Goal: Information Seeking & Learning: Learn about a topic

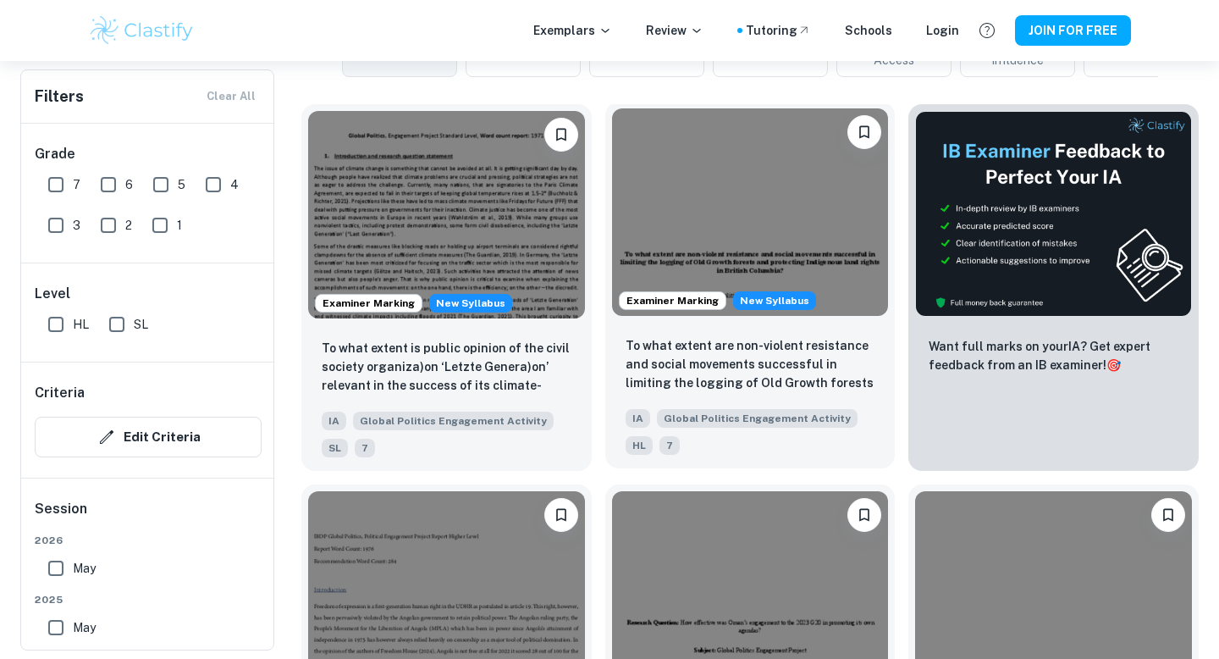
scroll to position [586, 0]
click at [777, 229] on img at bounding box center [750, 211] width 277 height 207
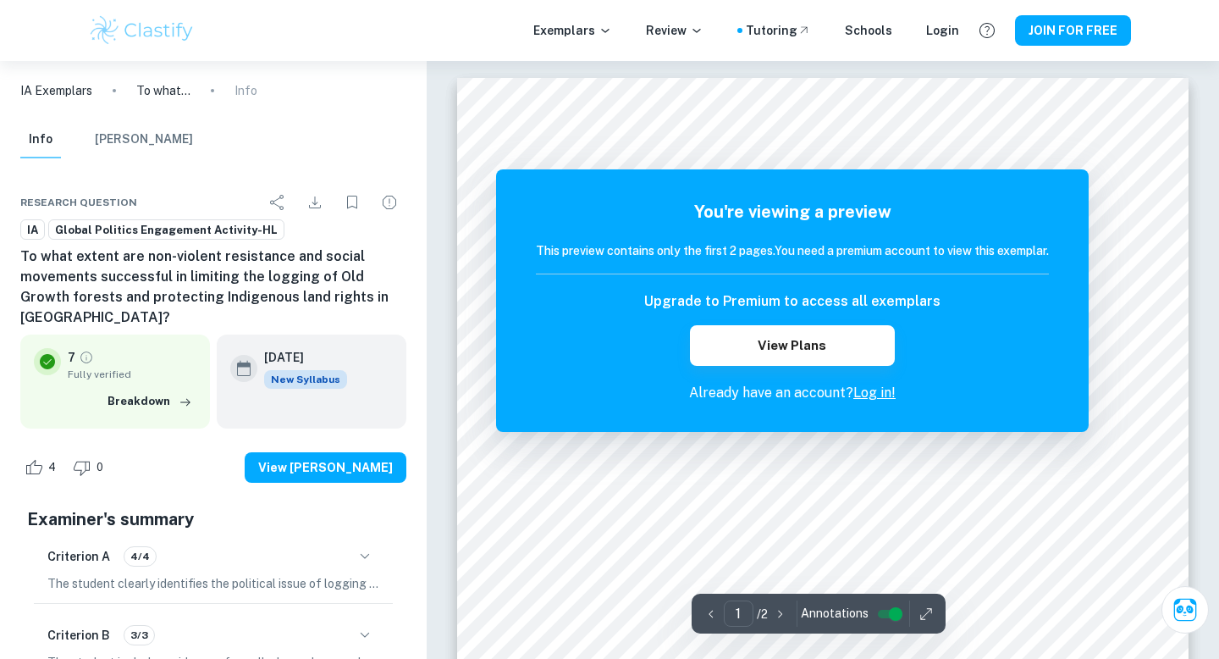
click at [892, 390] on link "Log in!" at bounding box center [875, 392] width 42 height 16
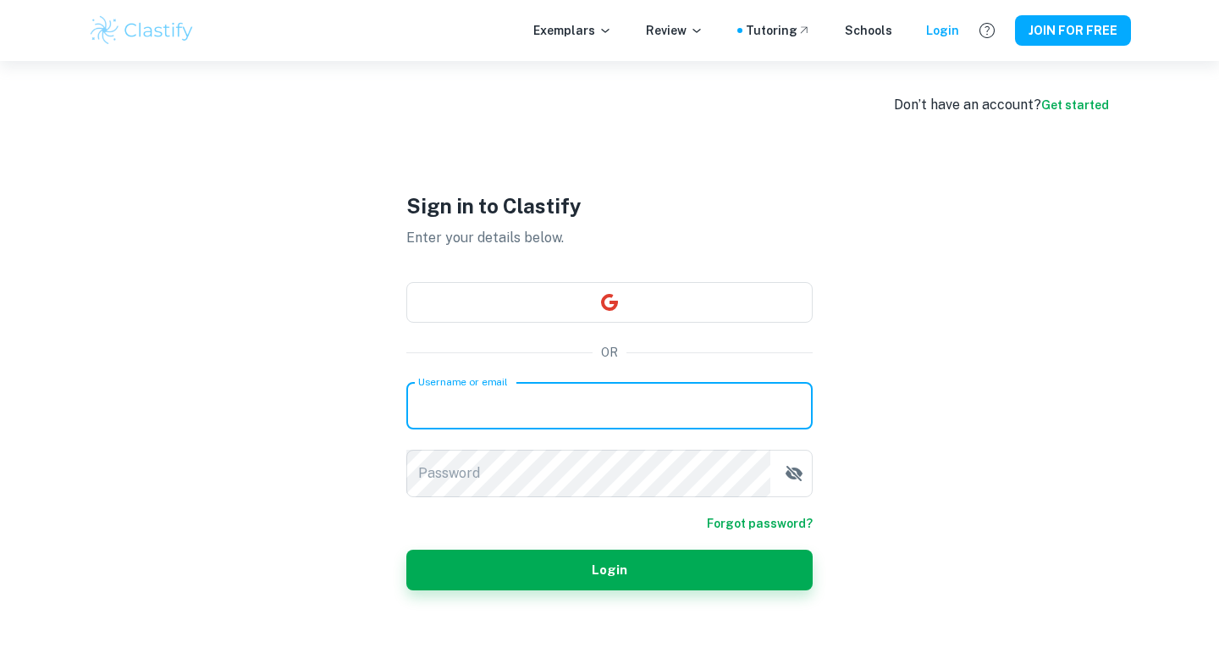
click at [606, 391] on input "Username or email" at bounding box center [609, 405] width 406 height 47
type input "karinaescott48@gmail.com"
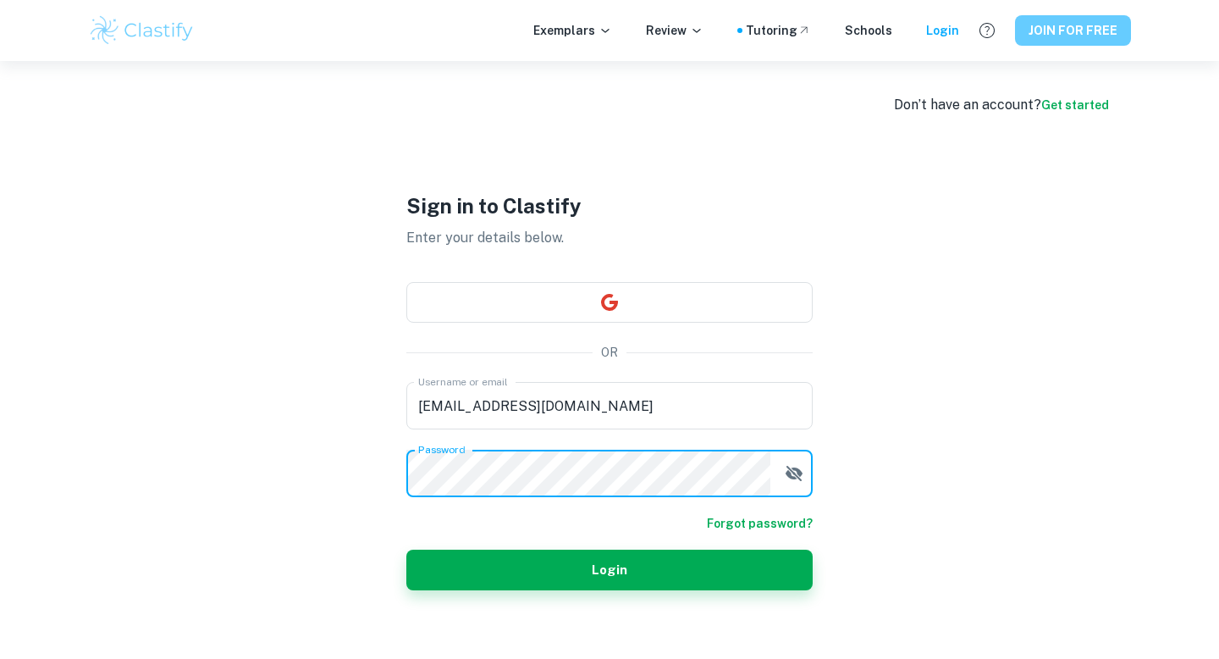
click at [1079, 18] on button "JOIN FOR FREE" at bounding box center [1073, 30] width 116 height 30
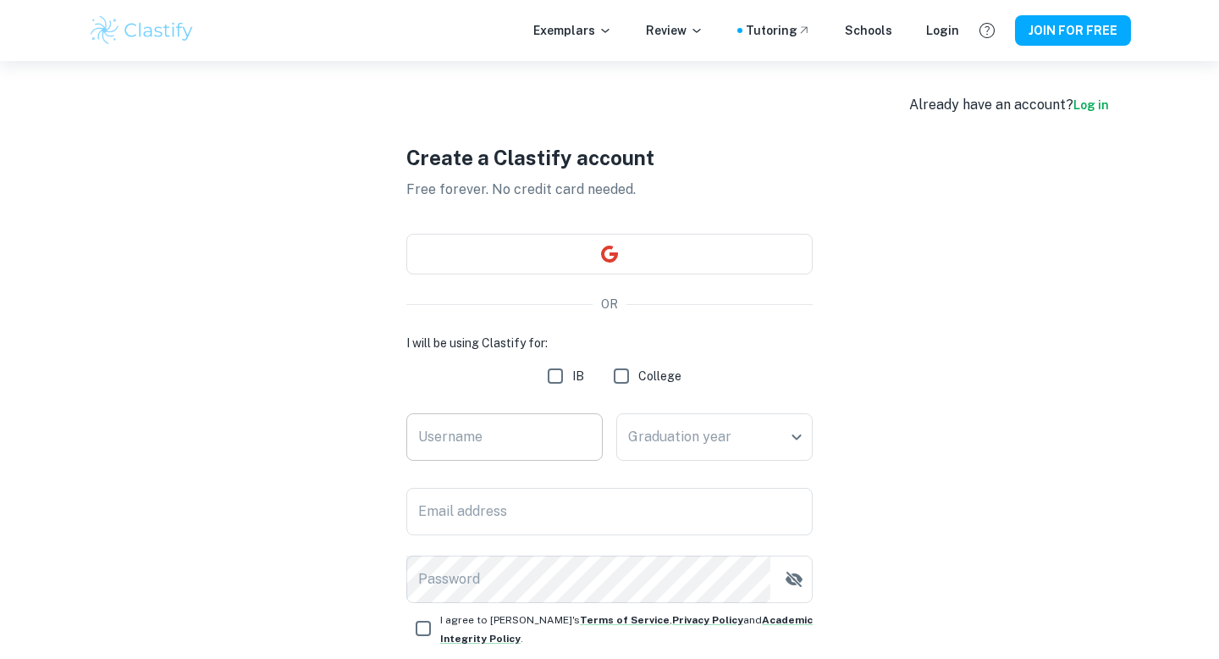
click at [484, 416] on input "Username" at bounding box center [504, 436] width 196 height 47
type input "kaes227"
click at [672, 413] on body "We value your privacy We use cookies to enhance your browsing experience, serve…" at bounding box center [609, 390] width 1219 height 659
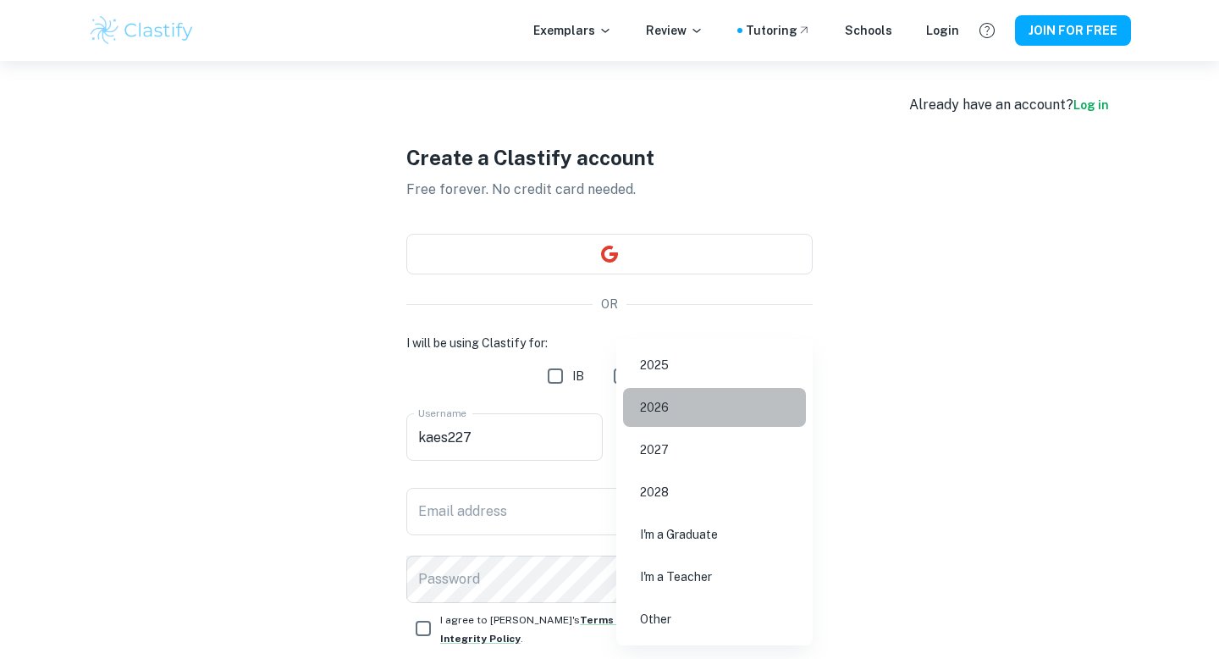
click at [682, 401] on li "2026" at bounding box center [714, 407] width 183 height 39
type input "2026"
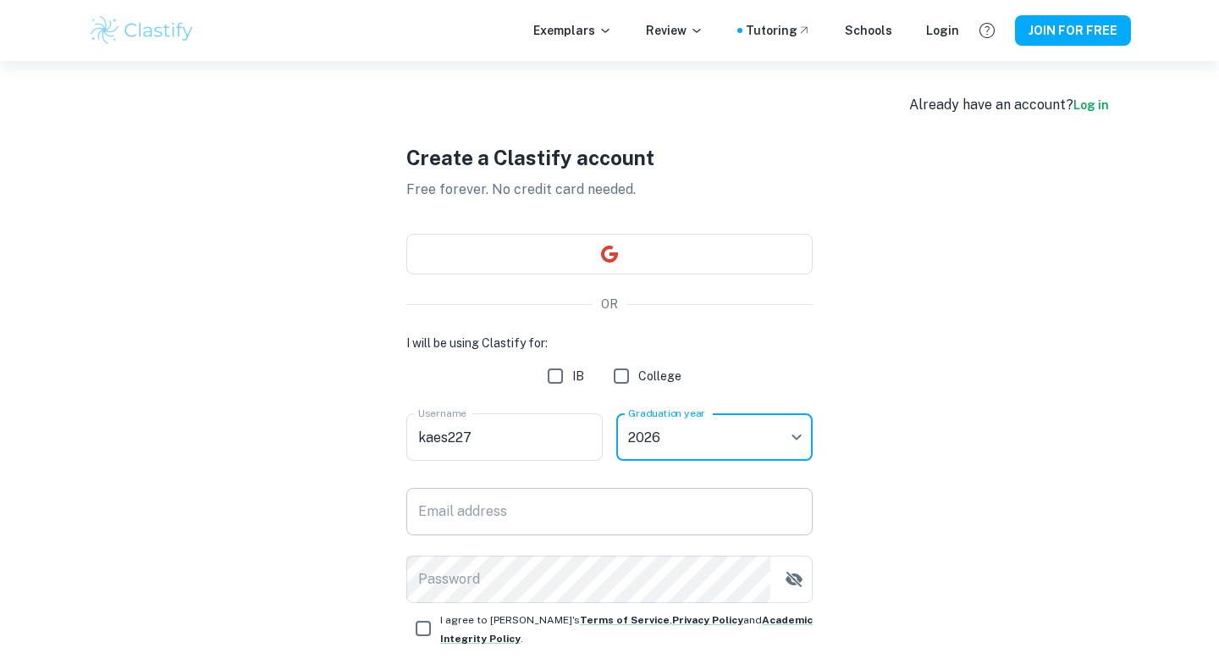
click at [520, 509] on input "Email address" at bounding box center [609, 511] width 406 height 47
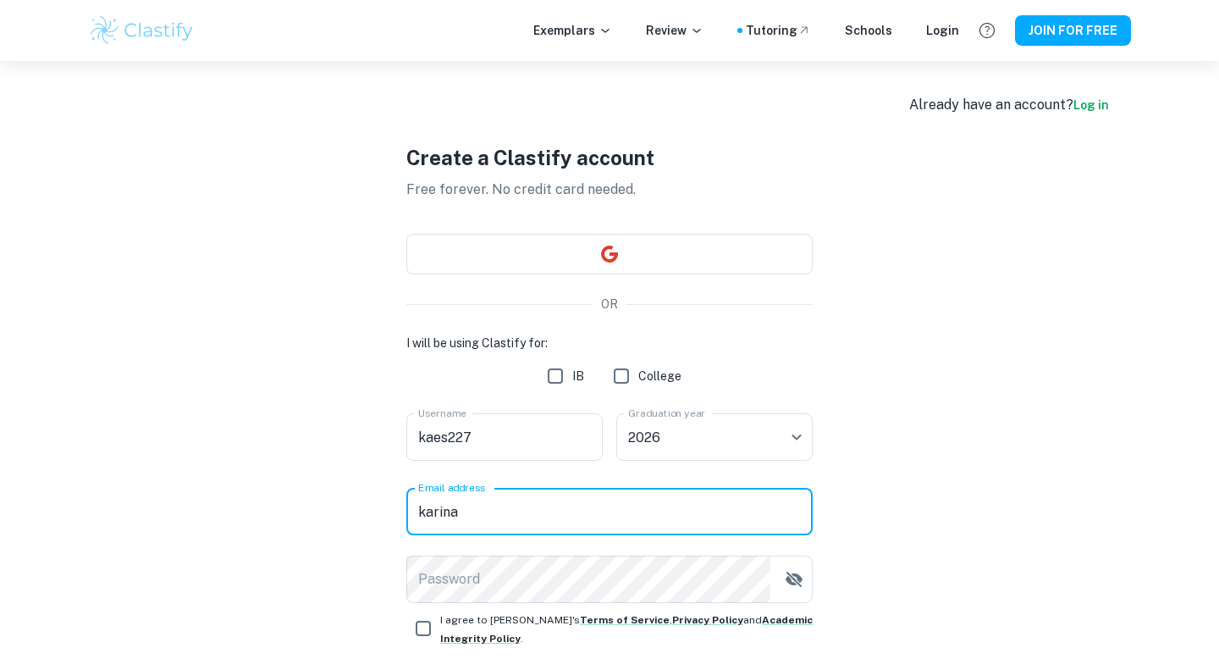
type input "karinaescott48@gmail.com"
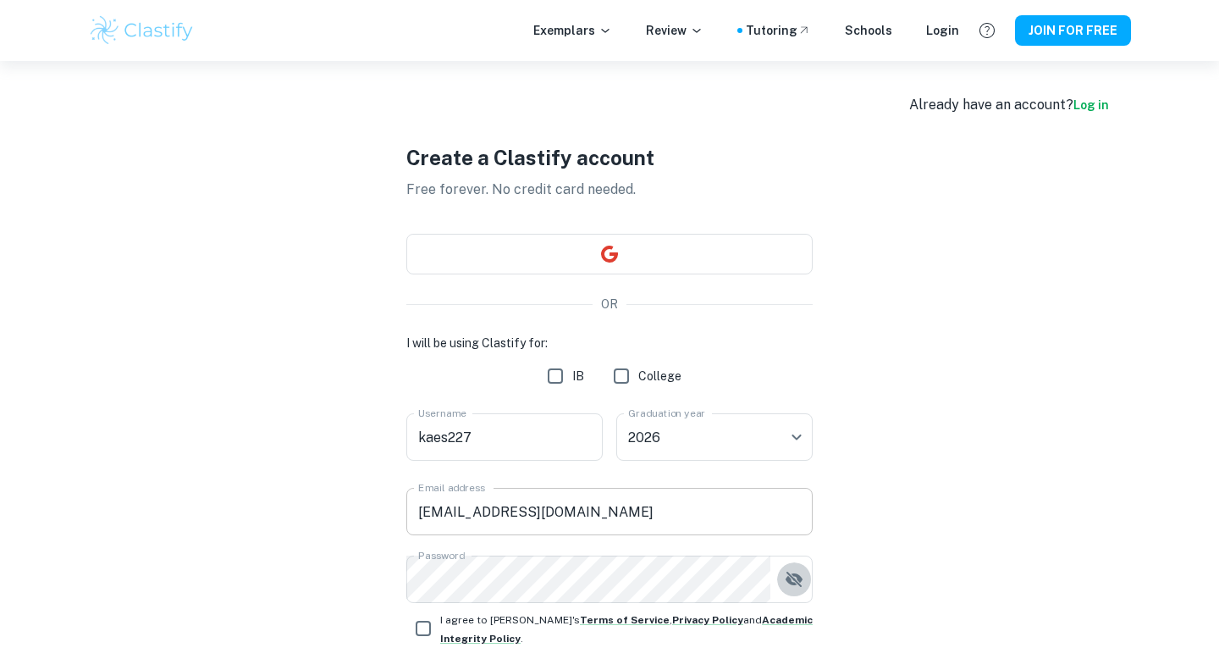
scroll to position [158, 0]
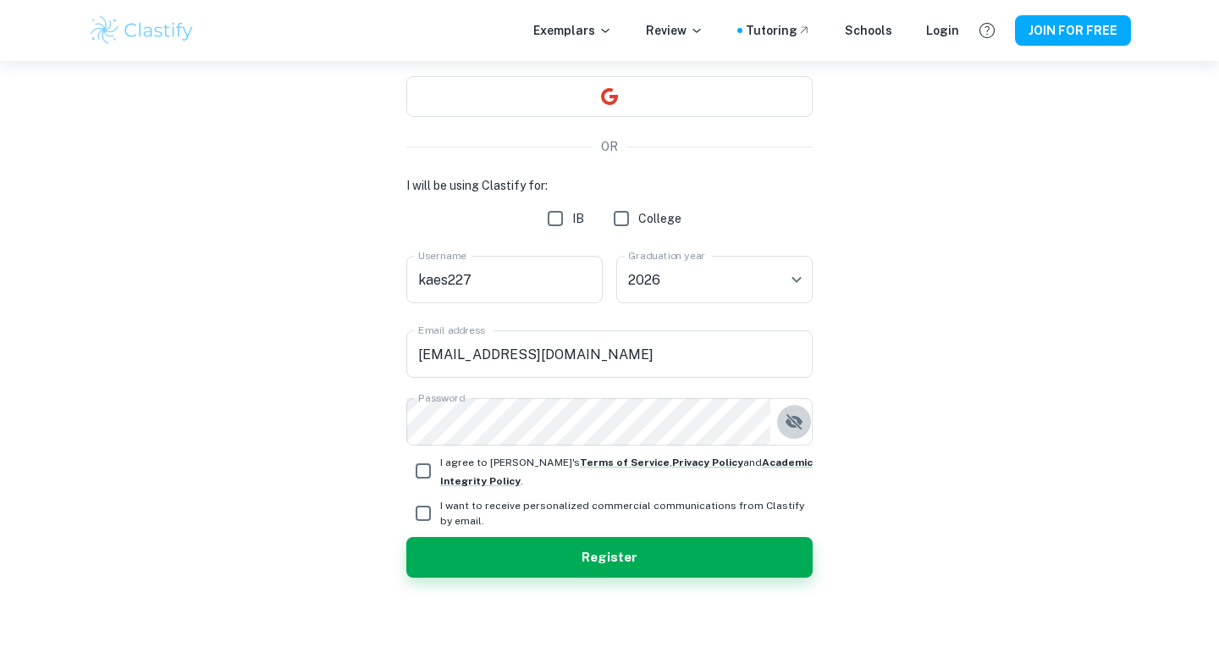
click at [419, 473] on input "I agree to Clastify's Terms of Service , Privacy Policy and Academic Integrity …" at bounding box center [423, 471] width 34 height 34
checkbox input "true"
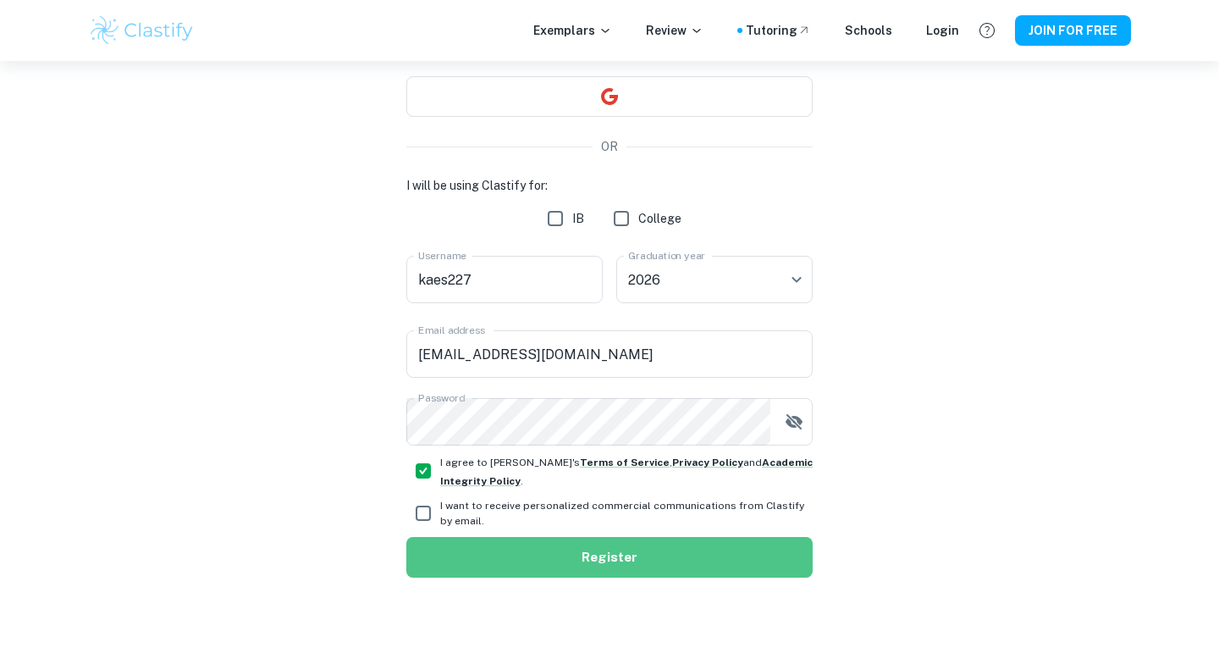
click at [560, 545] on button "Register" at bounding box center [609, 557] width 406 height 41
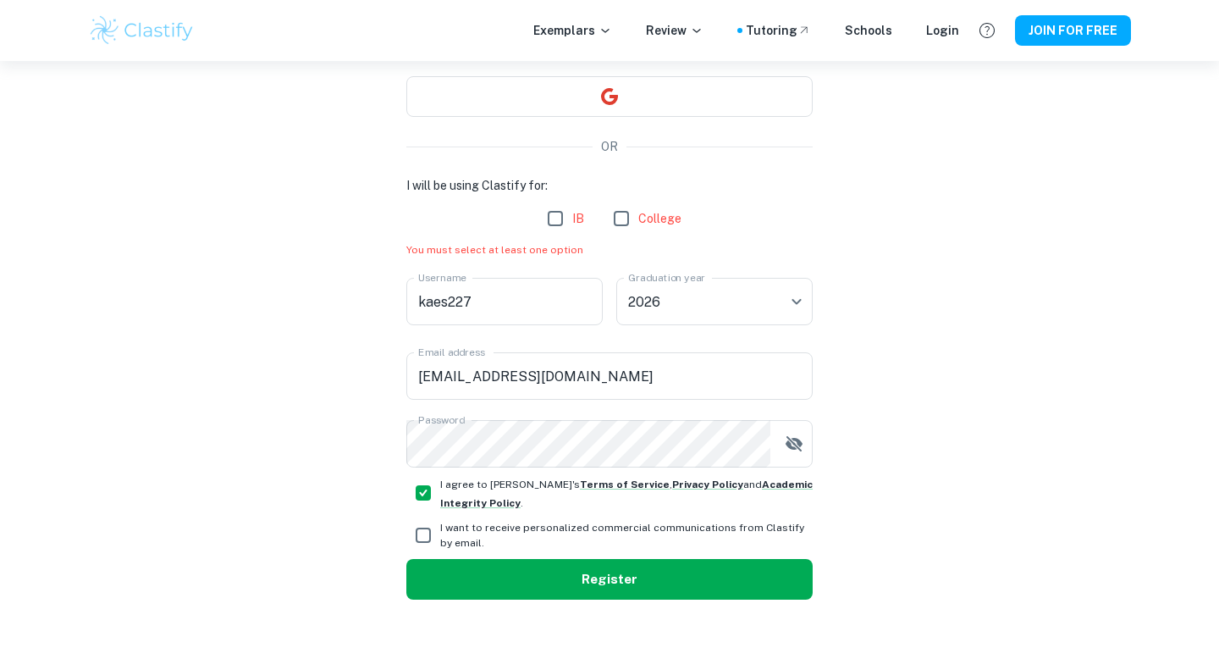
click at [582, 566] on button "Register" at bounding box center [609, 579] width 406 height 41
click at [556, 224] on input "IB" at bounding box center [556, 219] width 34 height 34
checkbox input "true"
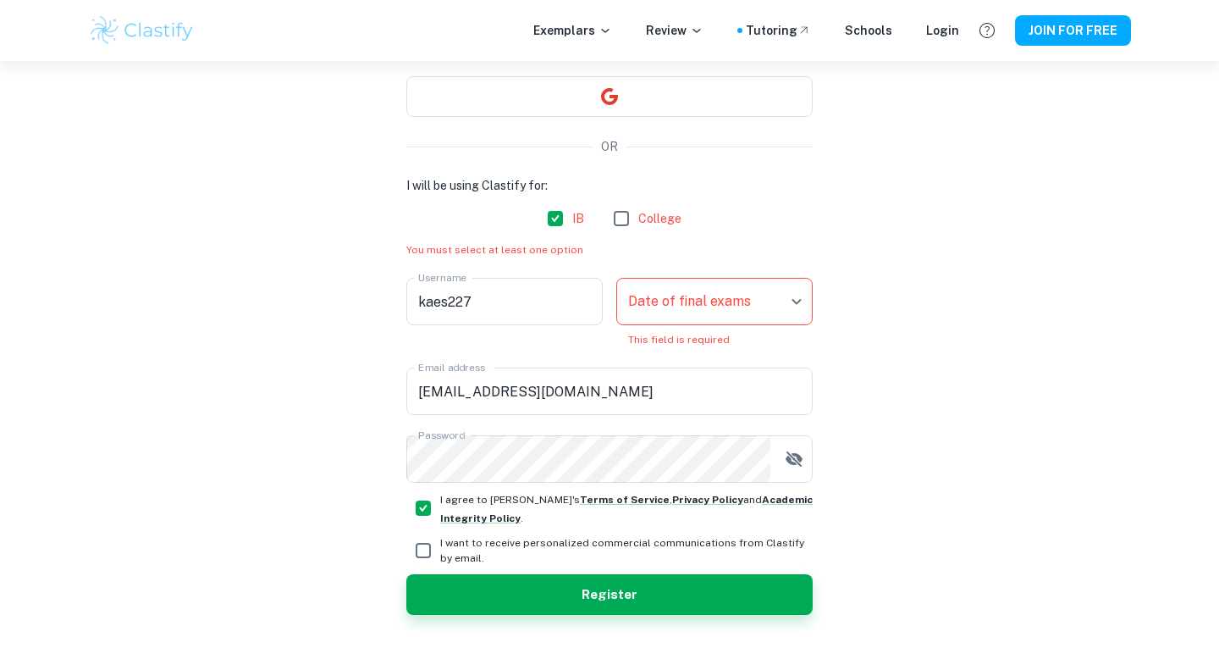
click at [711, 289] on body "We value your privacy We use cookies to enhance your browsing experience, serve…" at bounding box center [609, 232] width 1219 height 659
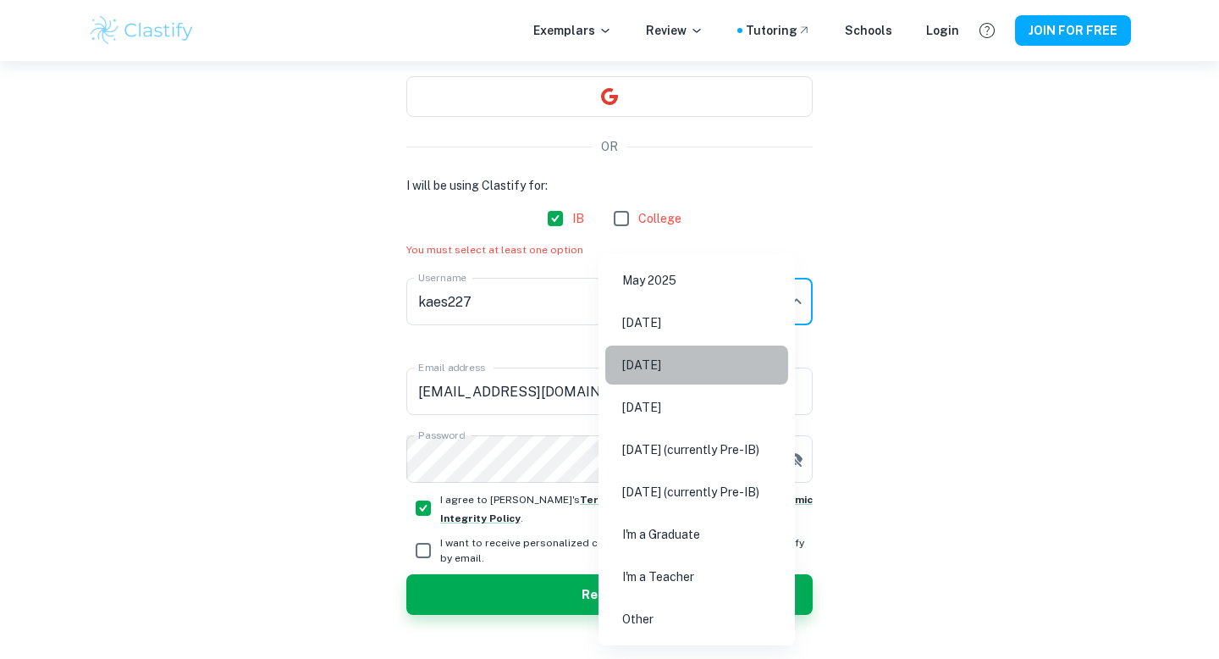
click at [710, 364] on li "[DATE]" at bounding box center [696, 365] width 183 height 39
type input "M26"
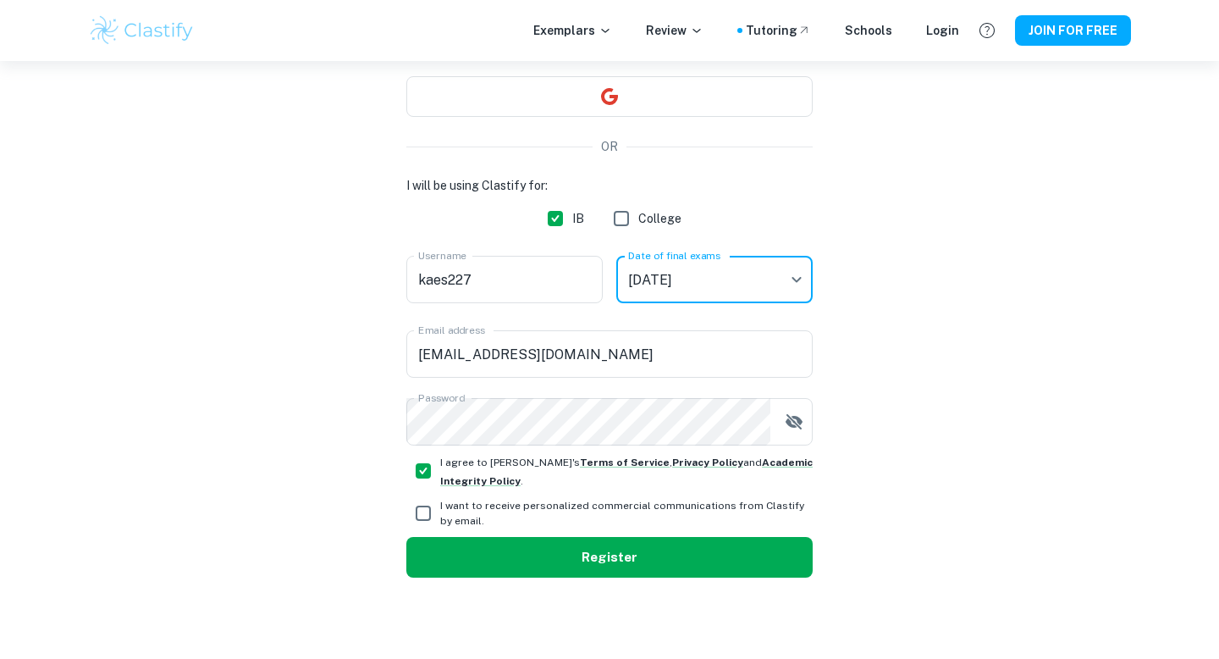
click at [690, 568] on button "Register" at bounding box center [609, 557] width 406 height 41
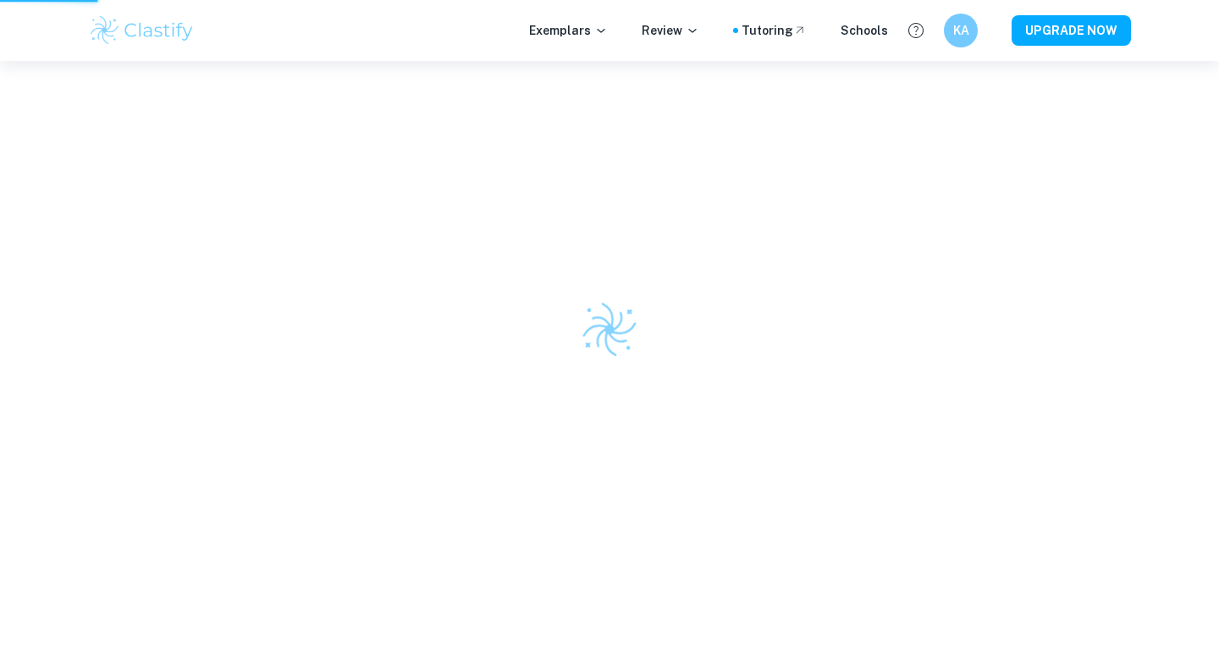
scroll to position [61, 0]
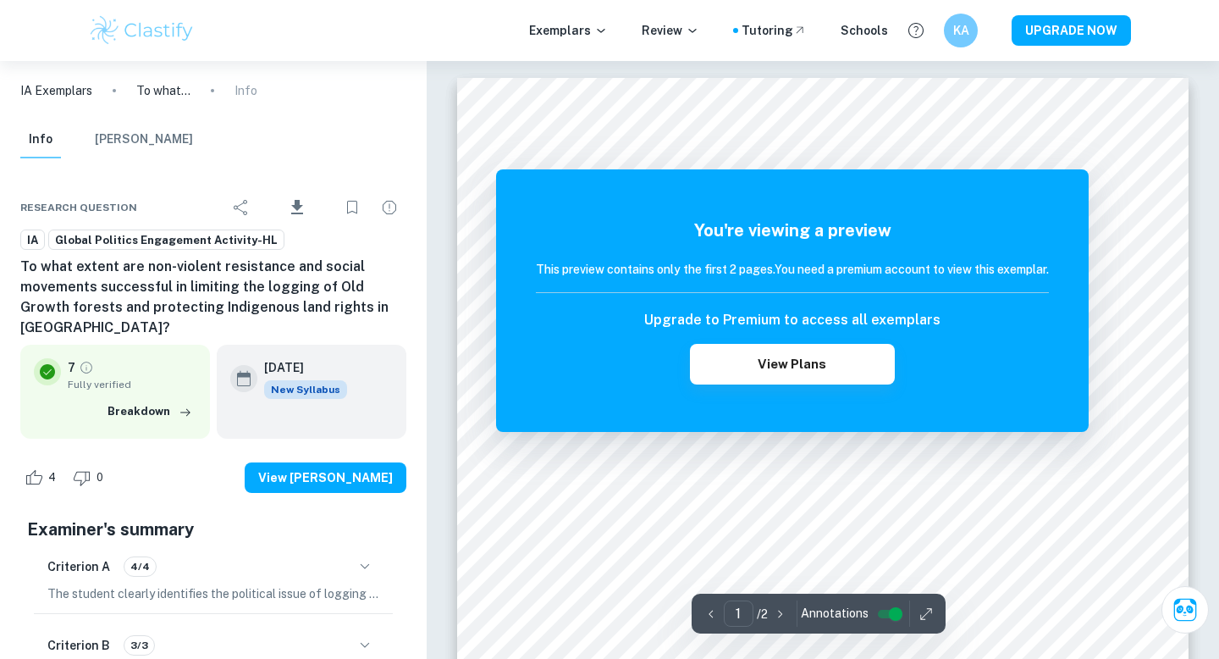
scroll to position [1438, 0]
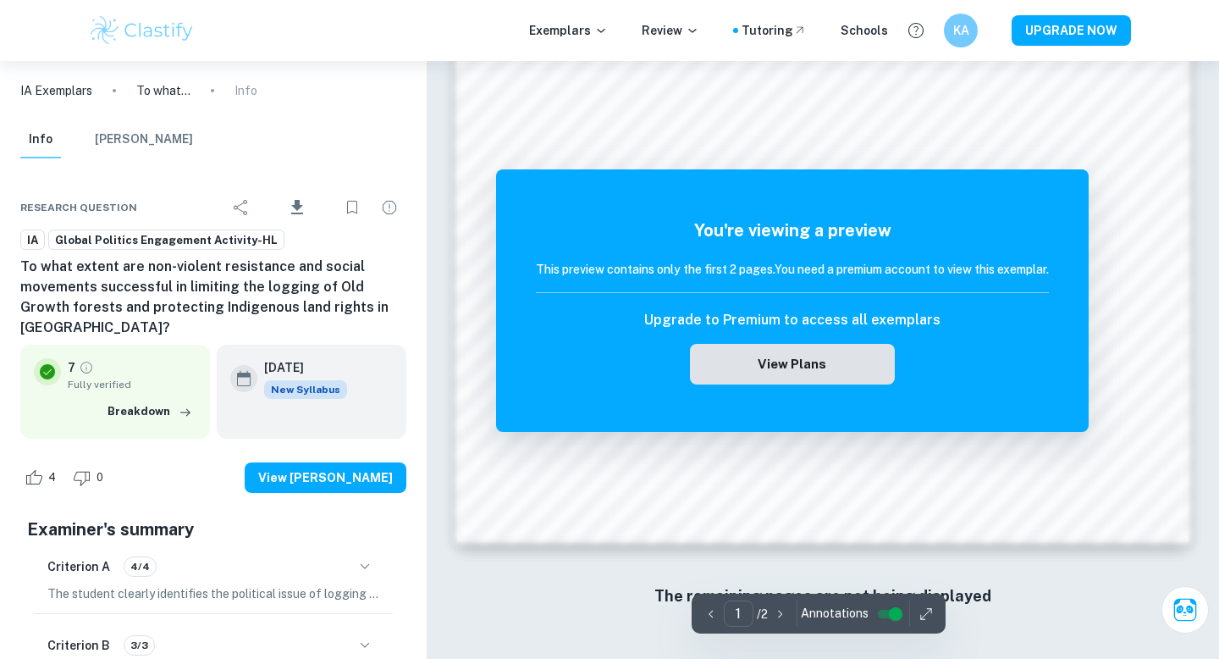
click at [791, 345] on button "View Plans" at bounding box center [792, 364] width 205 height 41
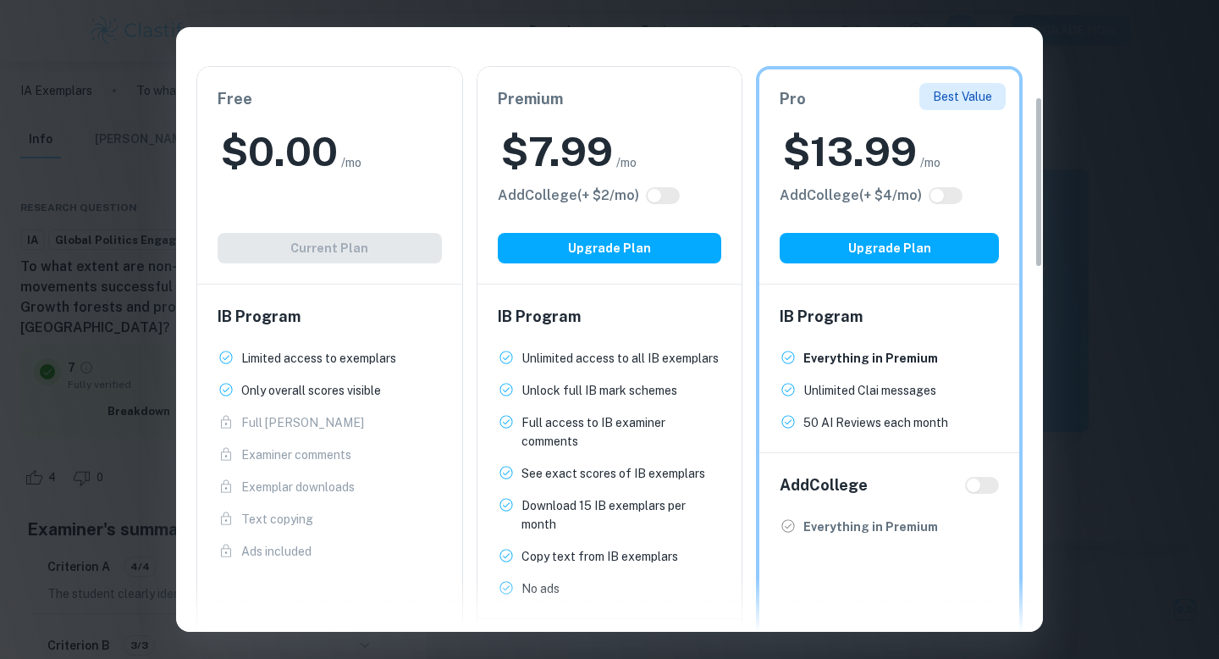
scroll to position [307, 0]
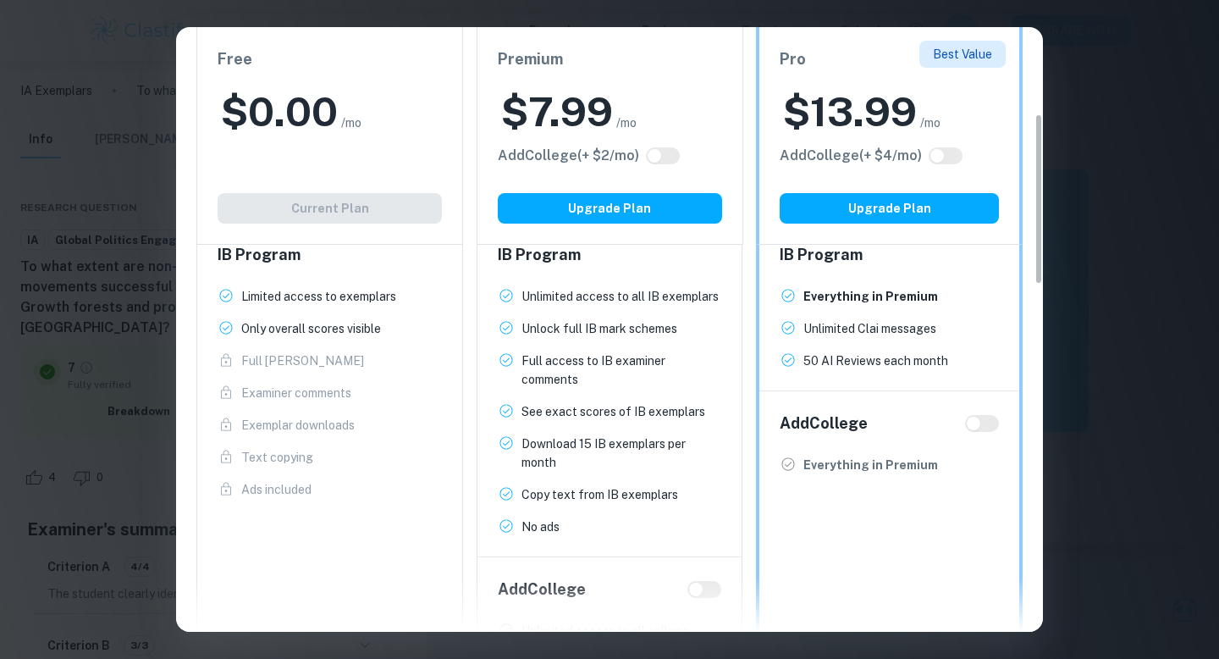
click at [333, 322] on p "Only overall scores visible" at bounding box center [311, 328] width 140 height 19
click at [336, 158] on div "Free $ 0.00 /mo Add College (+ $ 2 /mo) Current Plan" at bounding box center [329, 136] width 267 height 218
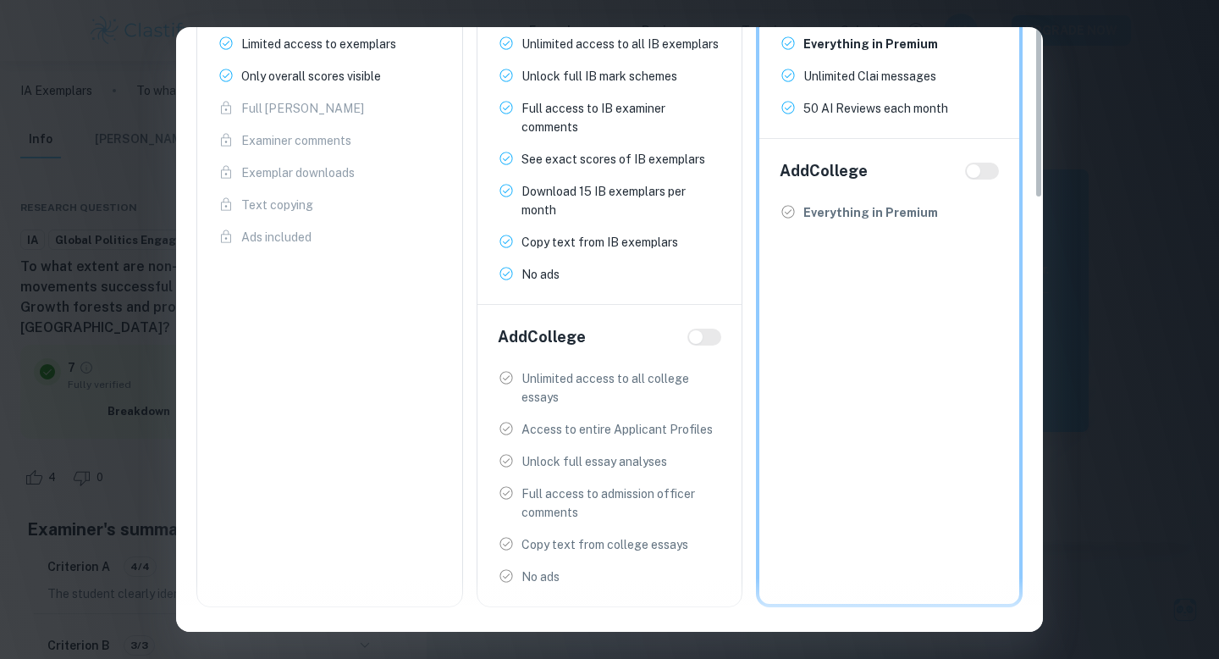
scroll to position [0, 0]
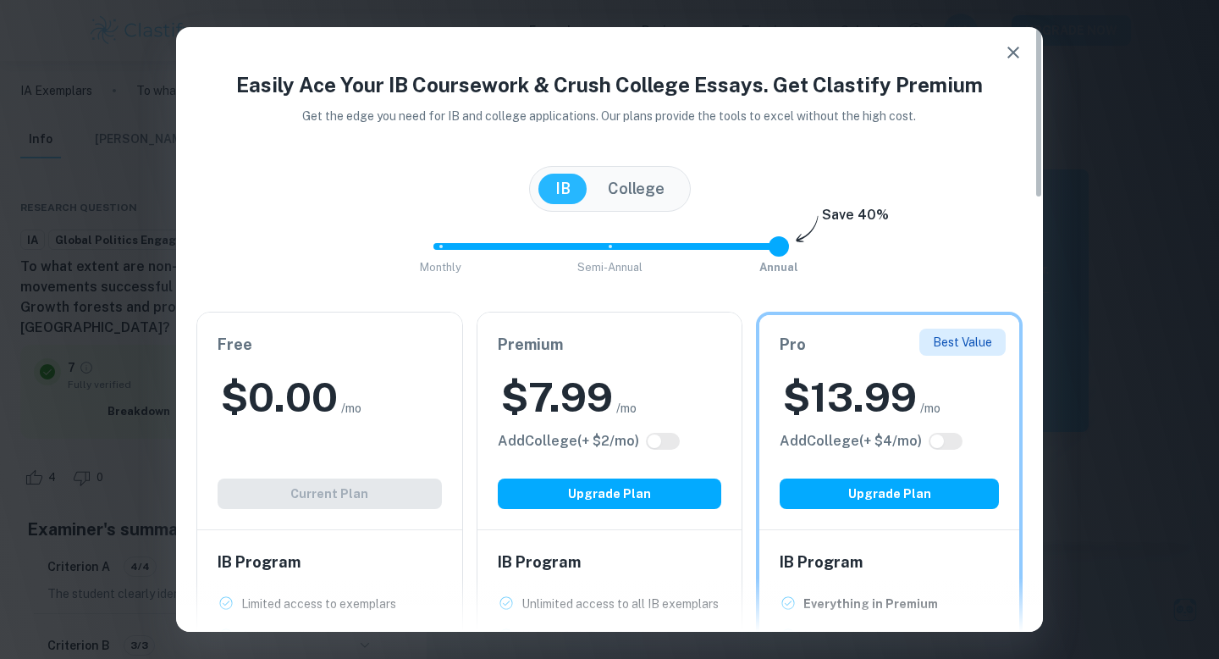
click at [350, 492] on div "Free $ 0.00 /mo Add College (+ $ 2 /mo) Current Plan" at bounding box center [329, 420] width 265 height 217
type input "0"
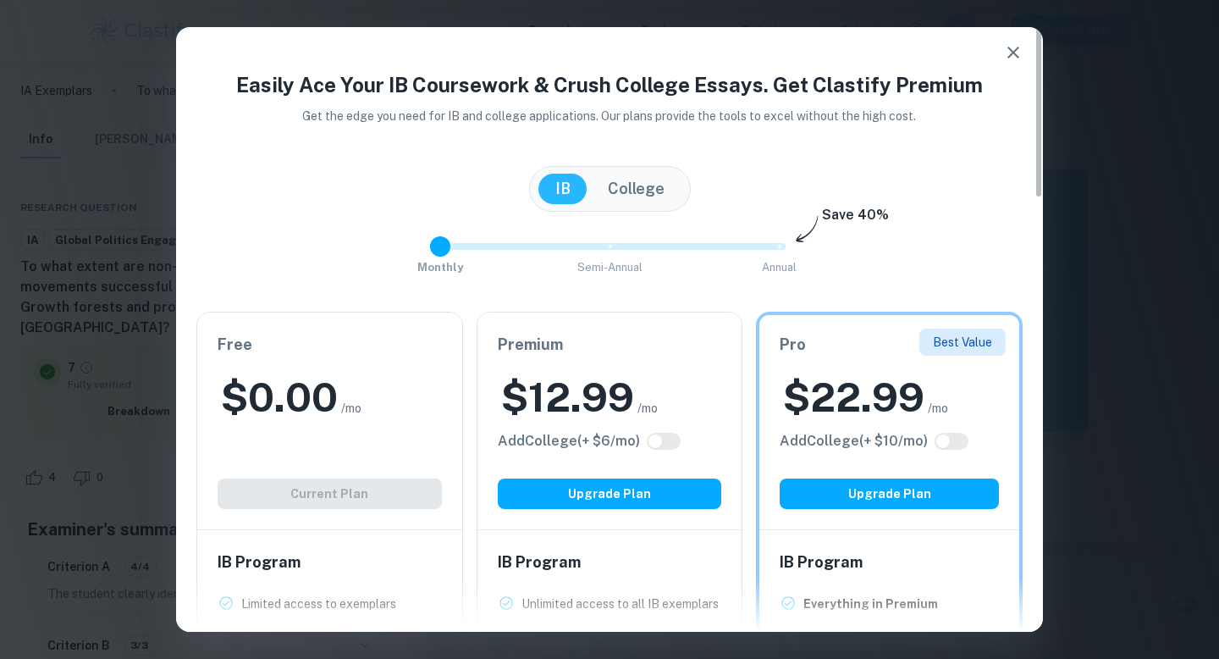
drag, startPoint x: 780, startPoint y: 242, endPoint x: 156, endPoint y: 236, distance: 624.2
click at [154, 241] on div "Easily Ace Your IB Coursework & Crush College Essays. Get Clastify Premium Get …" at bounding box center [609, 329] width 1219 height 659
click at [1015, 45] on icon "button" at bounding box center [1014, 52] width 20 height 20
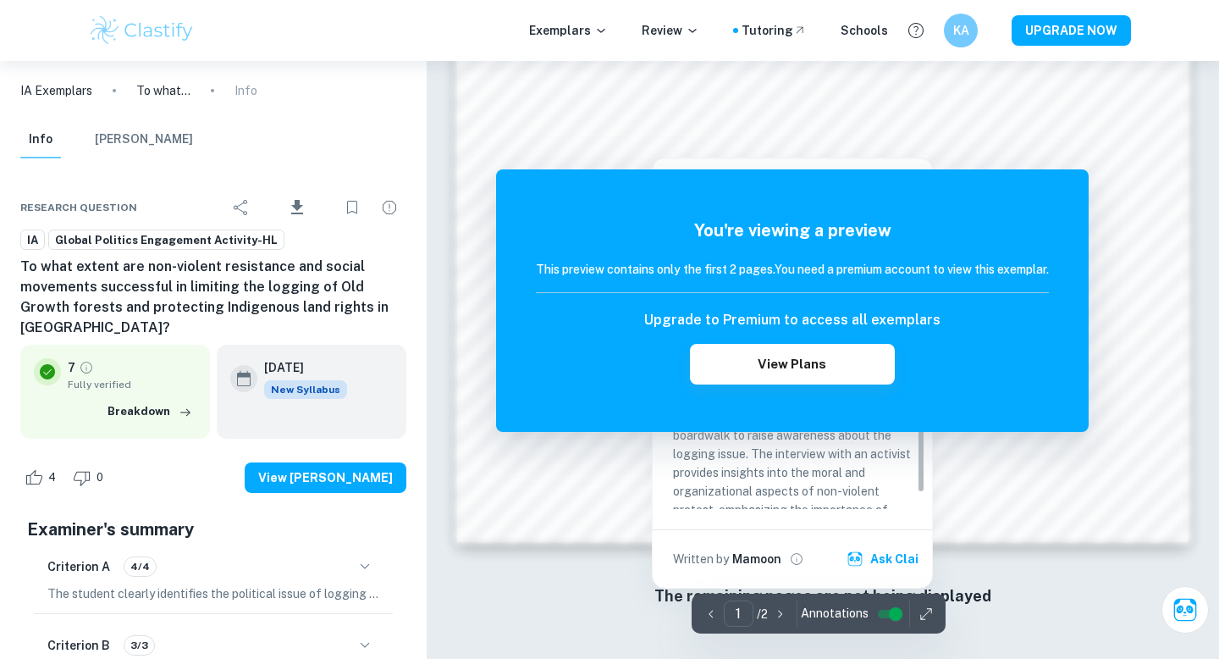
click at [920, 598] on div "1 ​ / 2 Annotations" at bounding box center [819, 614] width 254 height 40
click at [921, 617] on icon "button" at bounding box center [926, 613] width 11 height 11
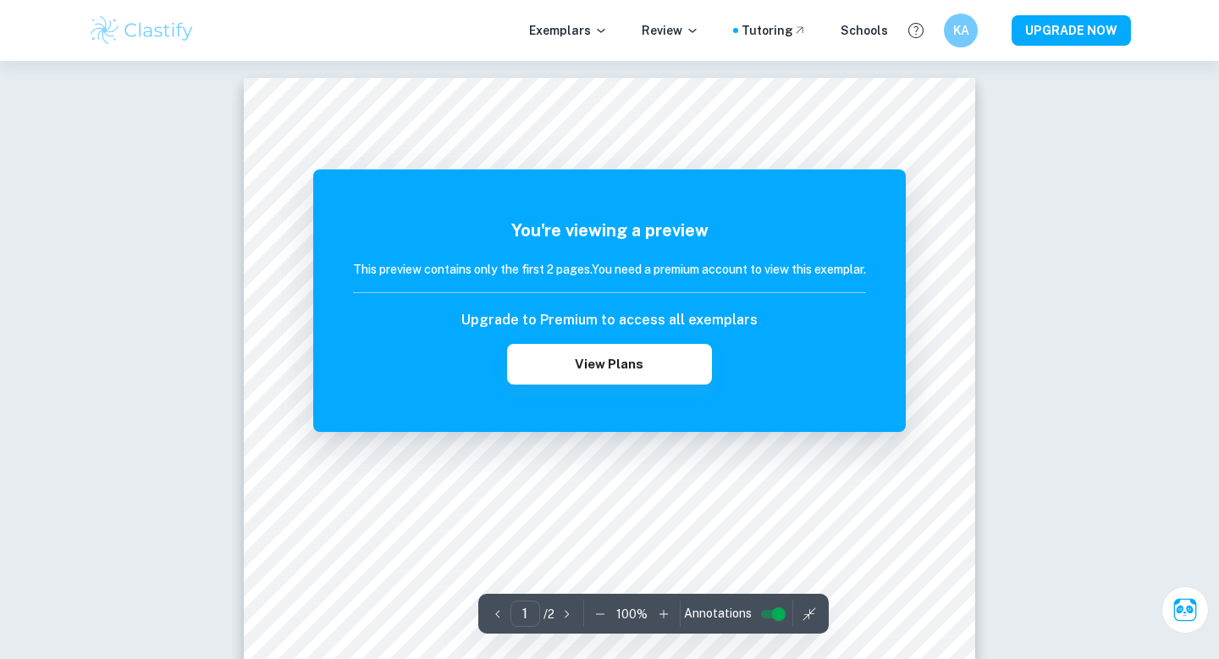
click at [882, 198] on div "You're viewing a preview This preview contains only the first 2 pages. You need…" at bounding box center [609, 300] width 593 height 263
click at [801, 611] on icon "button" at bounding box center [809, 613] width 17 height 17
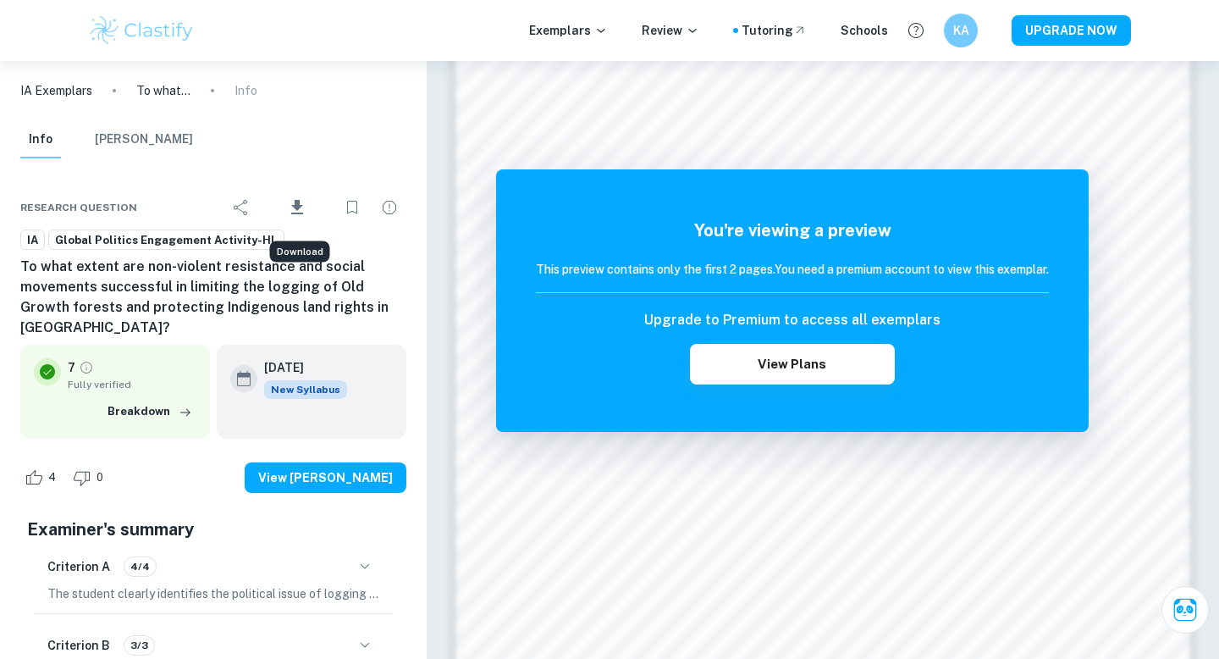
click at [307, 197] on icon "Download" at bounding box center [297, 207] width 20 height 20
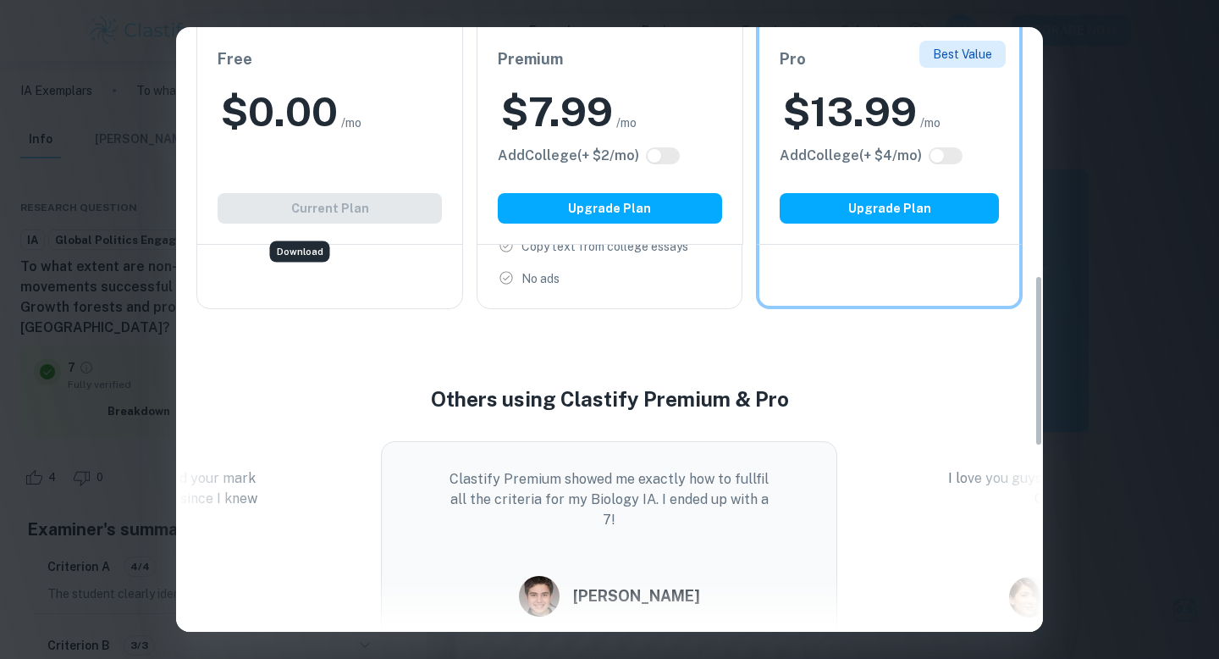
scroll to position [876, 0]
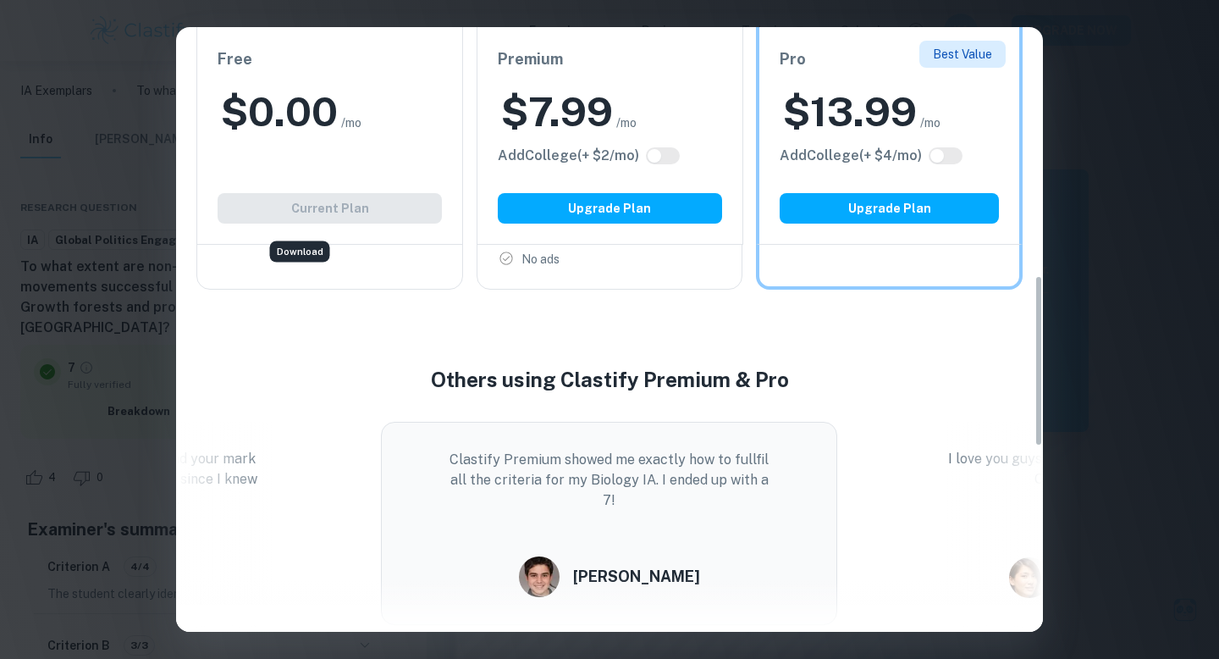
click at [1153, 254] on div "Easily Ace Your IB Coursework & Crush College Essays. Get Clastify Premium Get …" at bounding box center [609, 329] width 1219 height 659
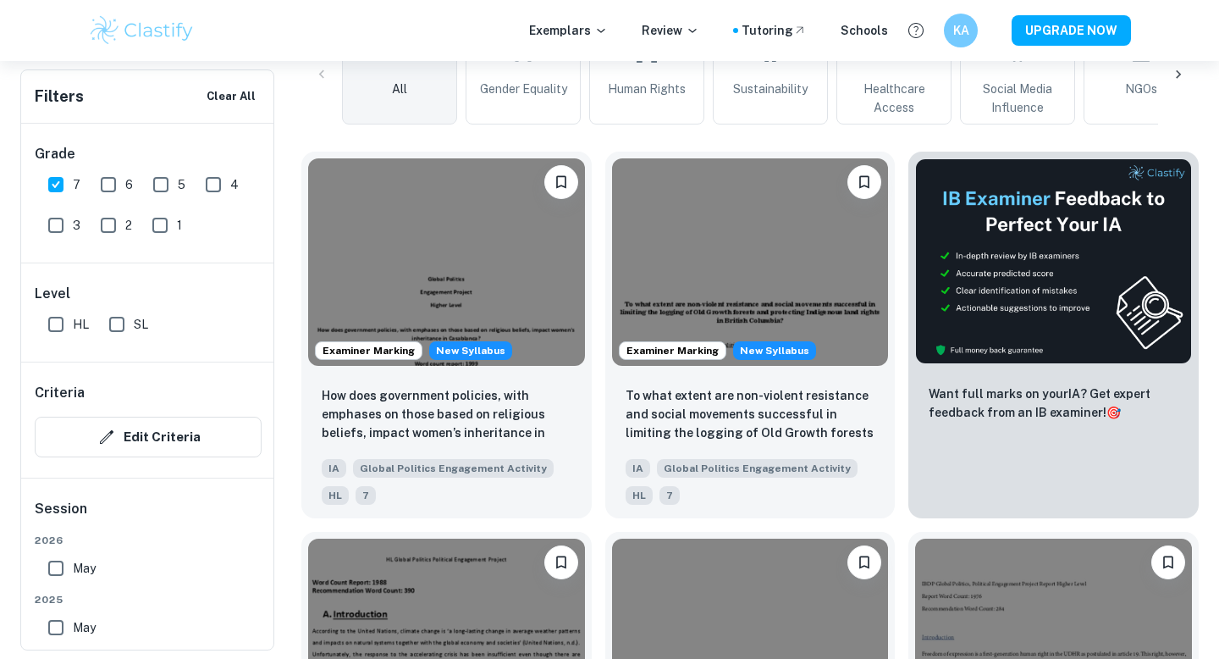
scroll to position [588, 0]
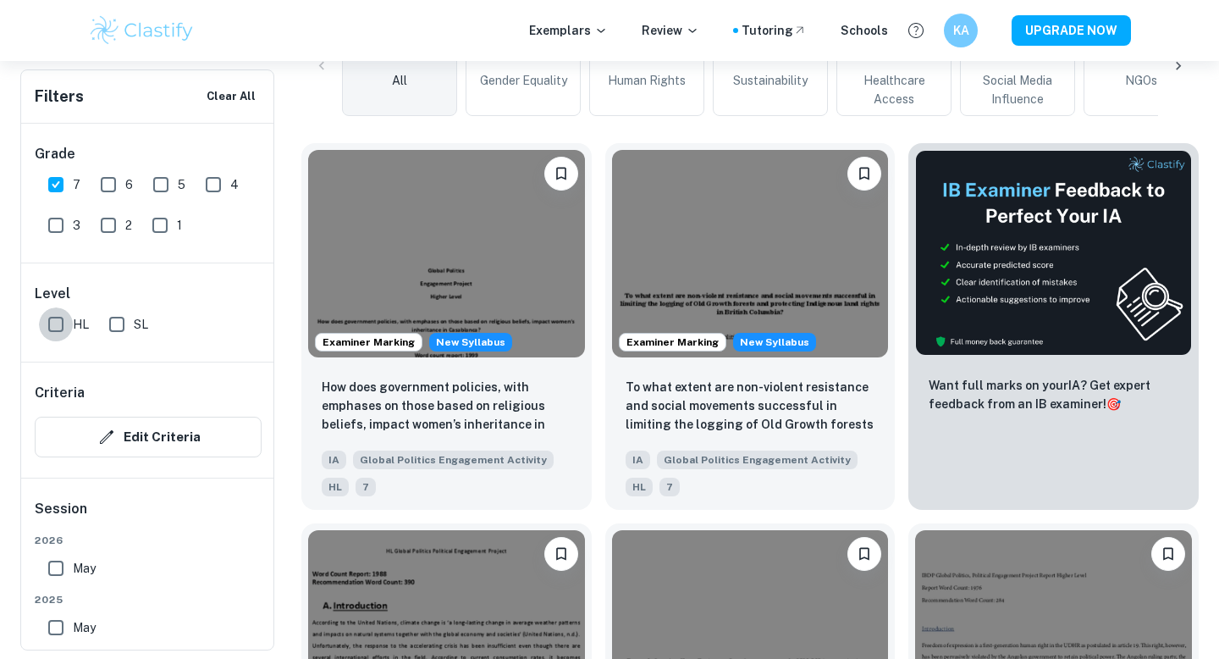
click at [61, 323] on input "HL" at bounding box center [56, 324] width 34 height 34
checkbox input "true"
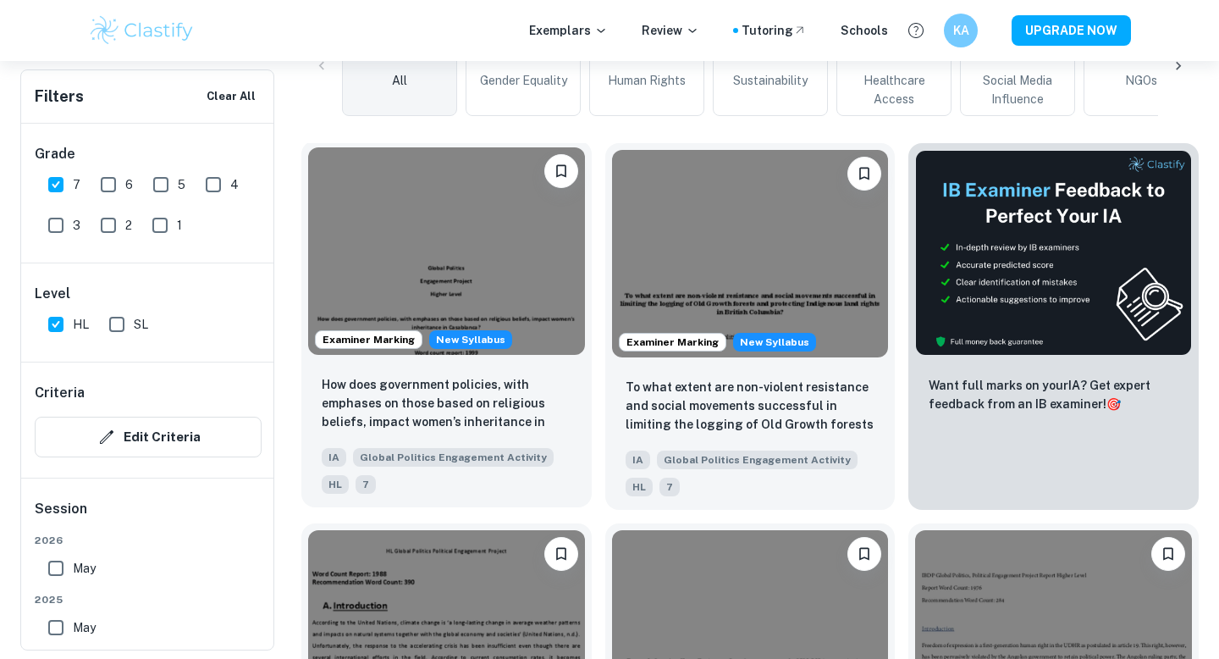
click at [403, 284] on img at bounding box center [446, 250] width 277 height 207
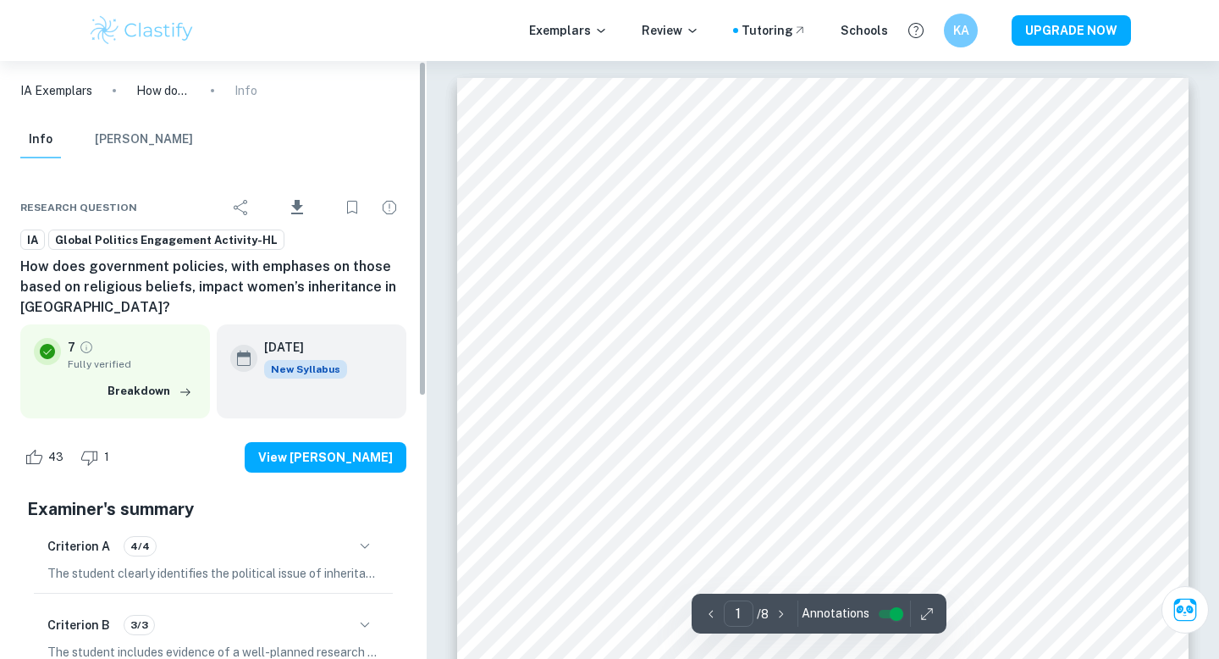
click at [305, 205] on icon "Download" at bounding box center [297, 207] width 20 height 20
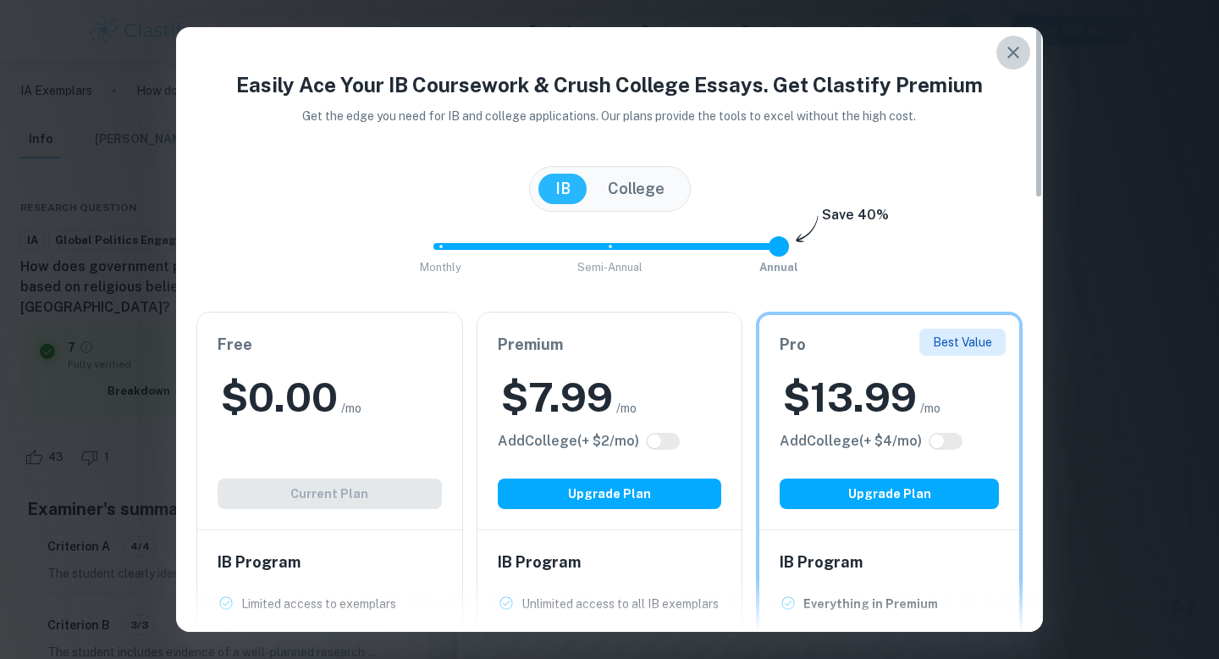
click at [1012, 53] on icon "button" at bounding box center [1014, 53] width 12 height 12
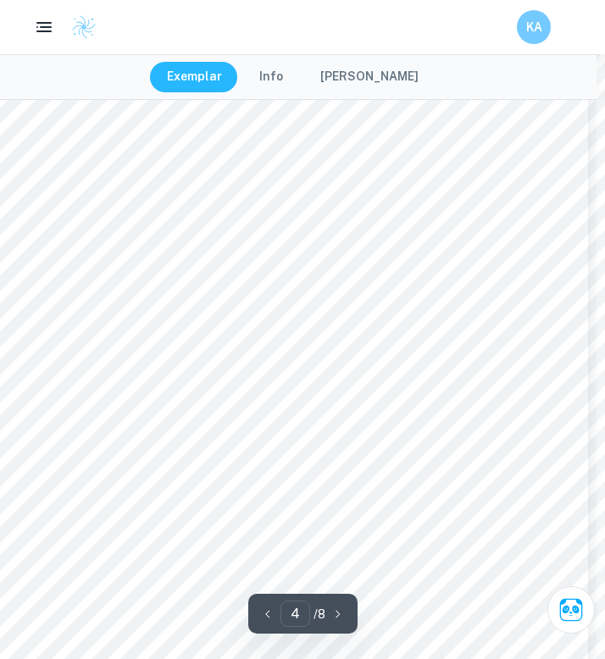
scroll to position [2718, 8]
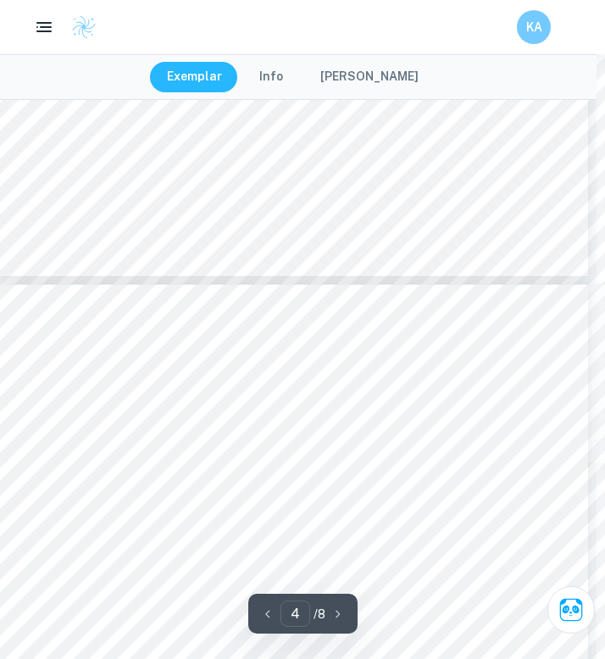
type input "5"
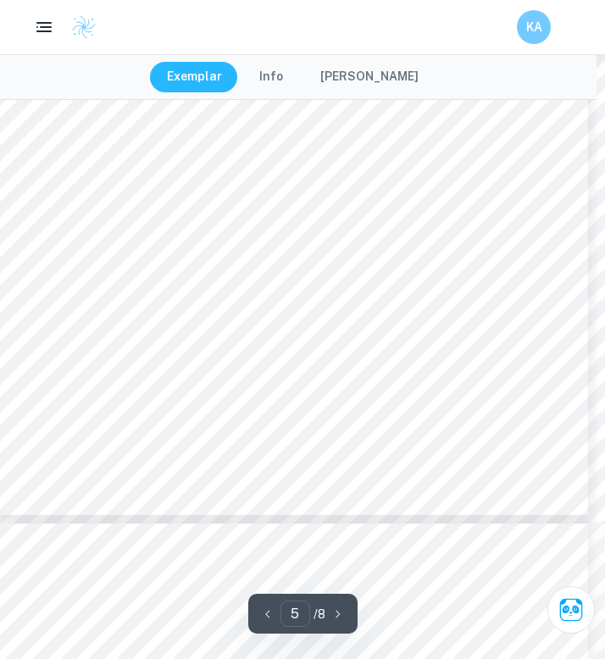
scroll to position [3634, 8]
